Goal: Navigation & Orientation: Find specific page/section

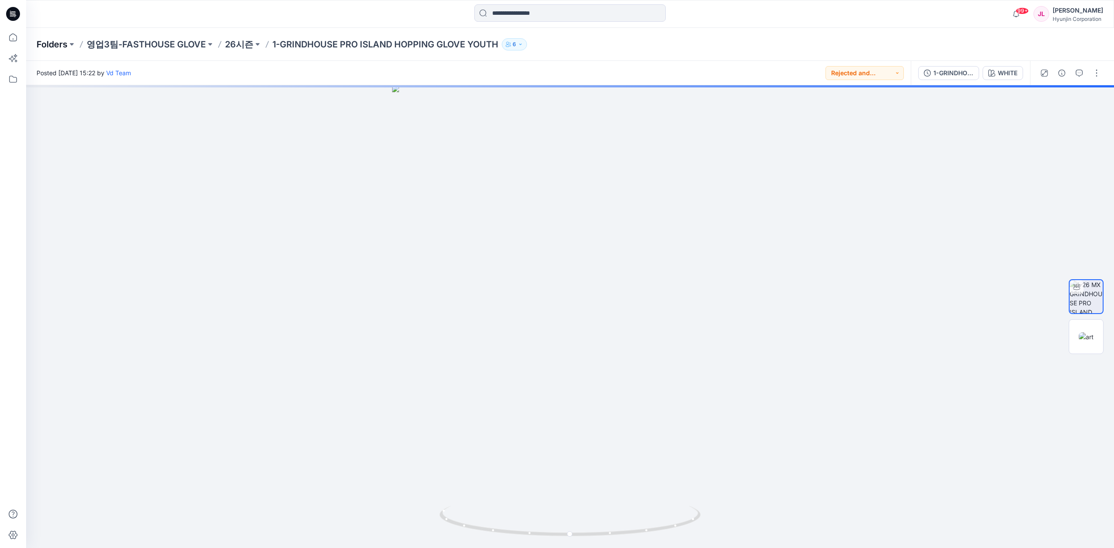
click at [60, 45] on p "Folders" at bounding box center [52, 44] width 31 height 12
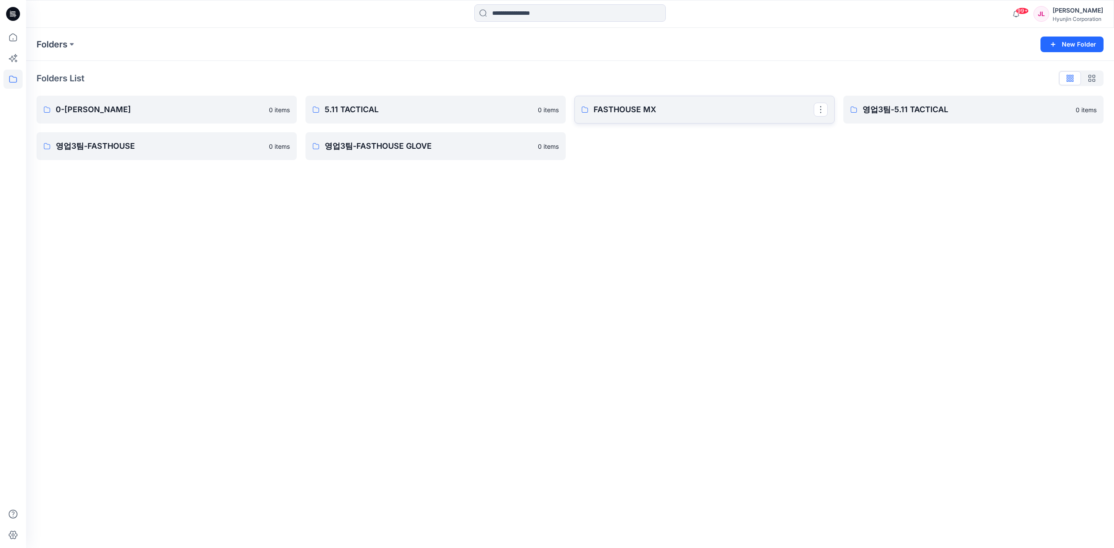
click at [674, 102] on link "FASTHOUSE MX" at bounding box center [704, 110] width 260 height 28
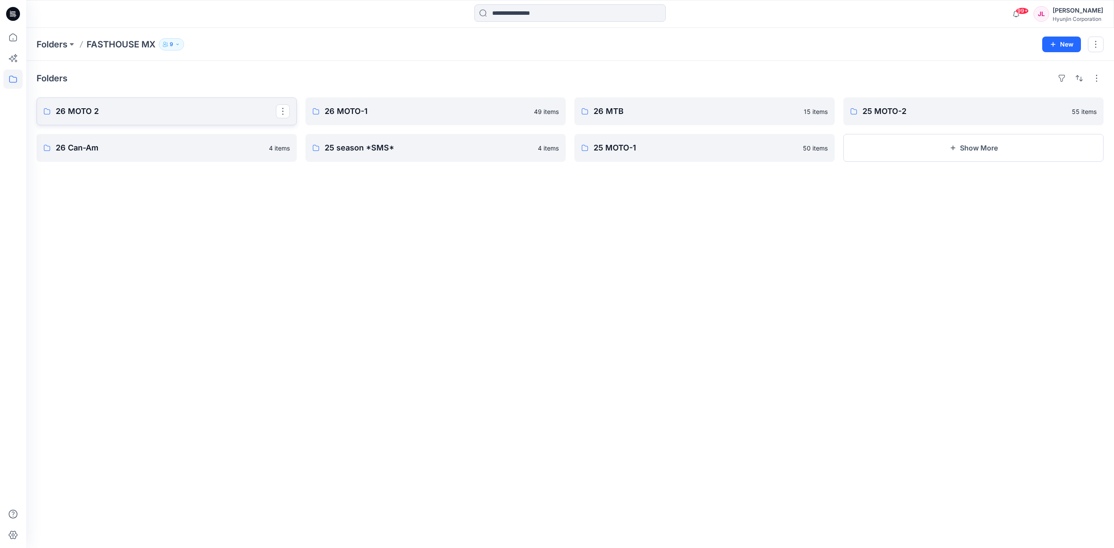
click at [147, 116] on p "26 MOTO 2" at bounding box center [166, 111] width 220 height 12
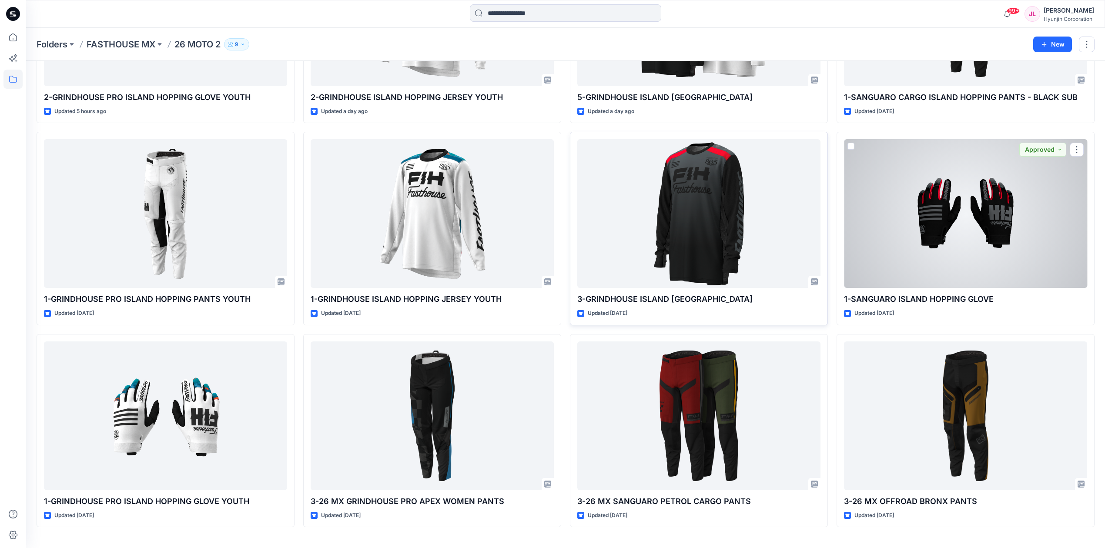
scroll to position [174, 0]
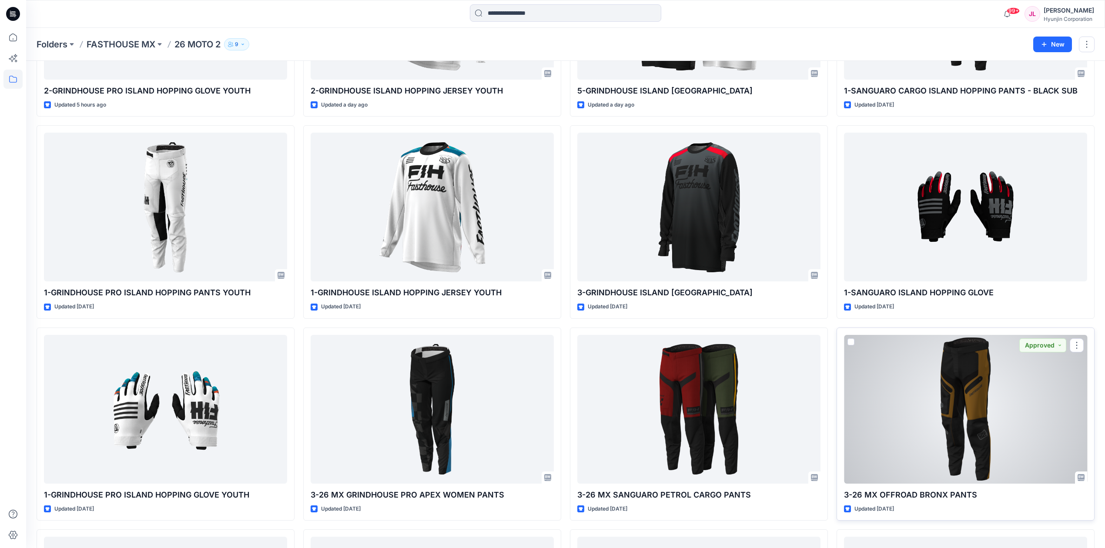
click at [960, 396] on div at bounding box center [965, 409] width 243 height 149
